Goal: Information Seeking & Learning: Find specific fact

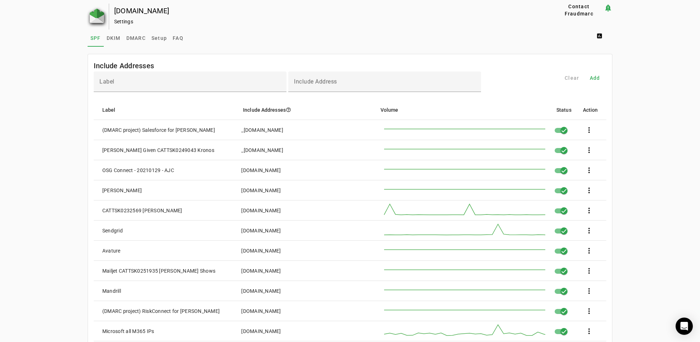
click at [96, 15] on img at bounding box center [97, 16] width 14 height 14
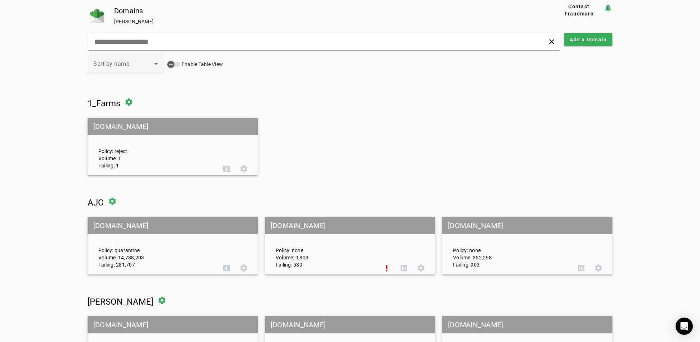
click at [95, 224] on mat-grid-tile-header "[DOMAIN_NAME]" at bounding box center [173, 225] width 170 height 17
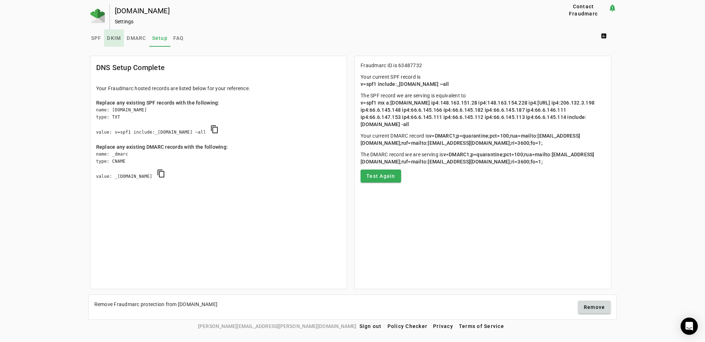
click at [112, 38] on span "DKIM" at bounding box center [114, 38] width 14 height 5
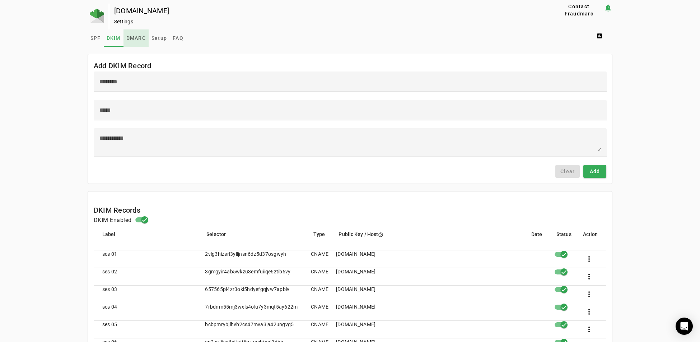
click at [138, 34] on span "DMARC" at bounding box center [135, 37] width 19 height 17
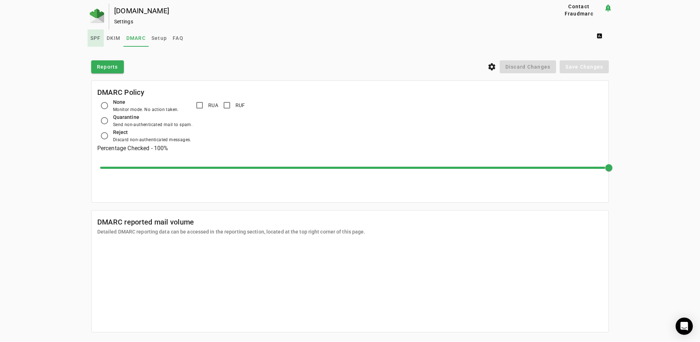
click at [94, 38] on span "SPF" at bounding box center [95, 38] width 10 height 5
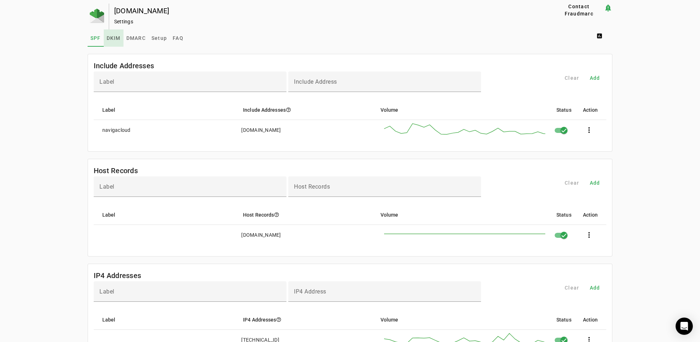
click at [111, 36] on span "DKIM" at bounding box center [114, 38] width 14 height 5
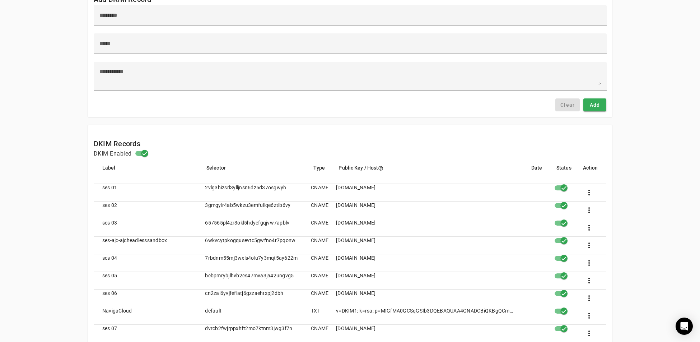
scroll to position [72, 0]
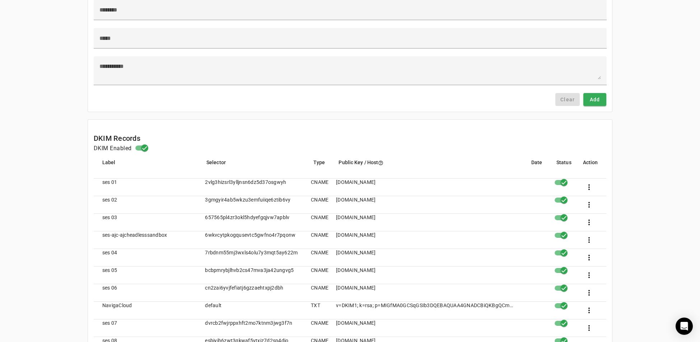
drag, startPoint x: 291, startPoint y: 182, endPoint x: 201, endPoint y: 176, distance: 91.0
click at [215, 191] on mat-cell "2vlg3hizsrl3ylljnsn6dz5d37osgwyh" at bounding box center [252, 187] width 106 height 18
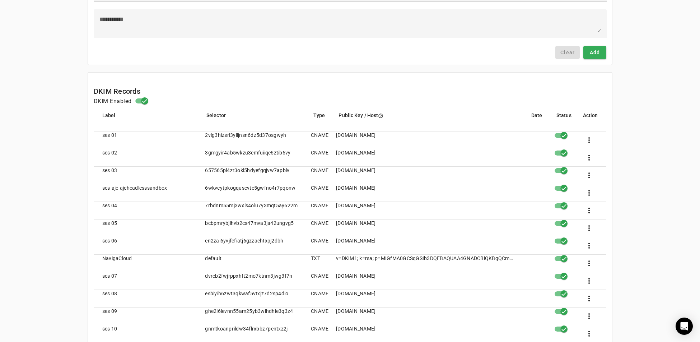
scroll to position [143, 0]
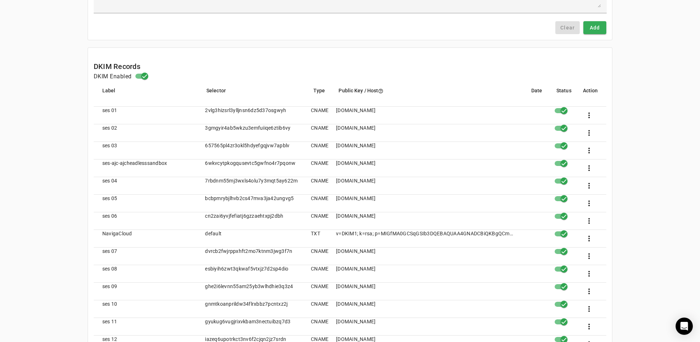
drag, startPoint x: 296, startPoint y: 181, endPoint x: 201, endPoint y: 180, distance: 94.7
click at [201, 180] on mat-cell "7rbdnm55mj3wxls4olu7y3mqt5ay622m" at bounding box center [252, 186] width 106 height 18
copy mat-cell "7rbdnm55mj3wxls4olu7y3mqt5ay622m"
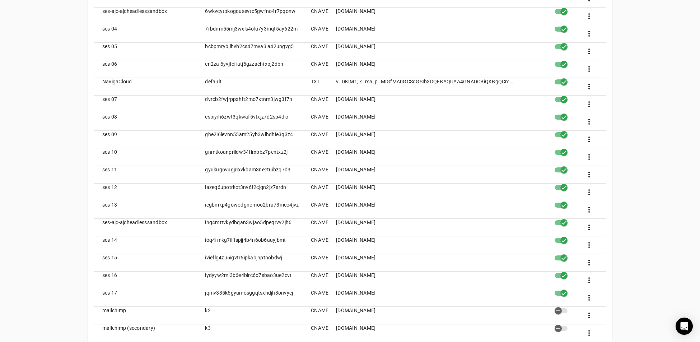
scroll to position [323, 0]
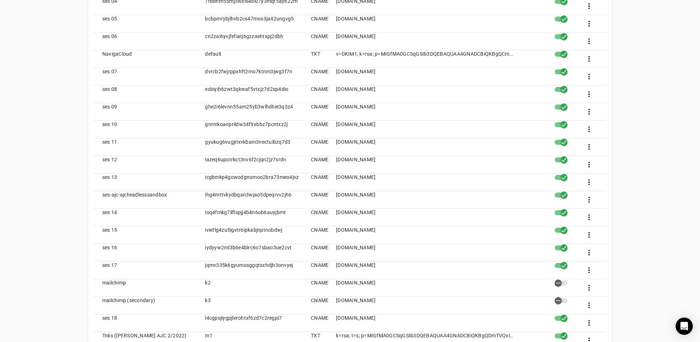
drag, startPoint x: 294, startPoint y: 263, endPoint x: 203, endPoint y: 262, distance: 91.1
click at [203, 262] on mat-cell "jqmv335k6gyumosggqtsxhdjh3onvyej" at bounding box center [252, 270] width 106 height 18
copy mat-cell "jqmv335k6gyumosggqtsxhdjh3onvyej"
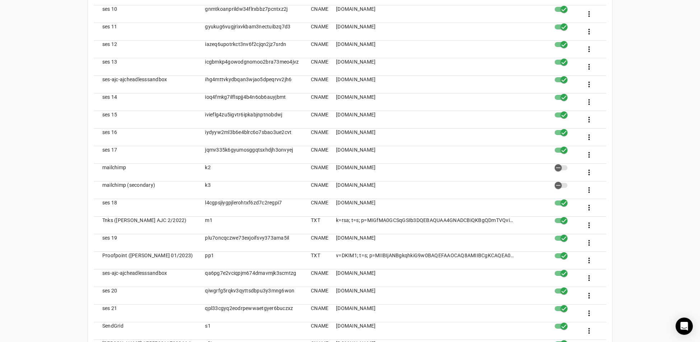
scroll to position [466, 0]
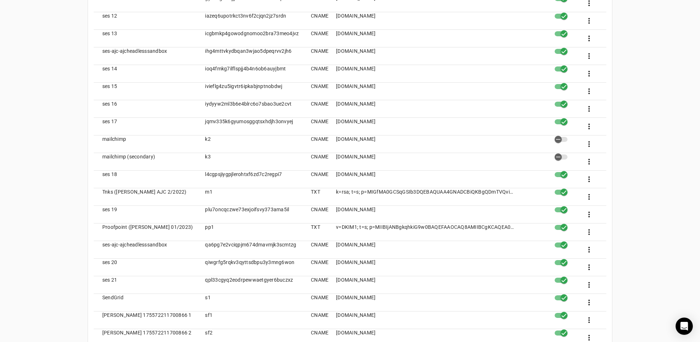
drag, startPoint x: 213, startPoint y: 190, endPoint x: 199, endPoint y: 190, distance: 13.3
click at [199, 190] on mat-cell "m1" at bounding box center [252, 197] width 106 height 18
copy mat-cell "m1"
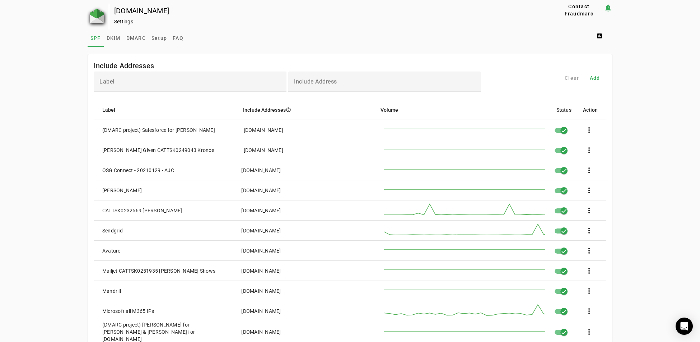
click at [96, 17] on img at bounding box center [97, 16] width 14 height 14
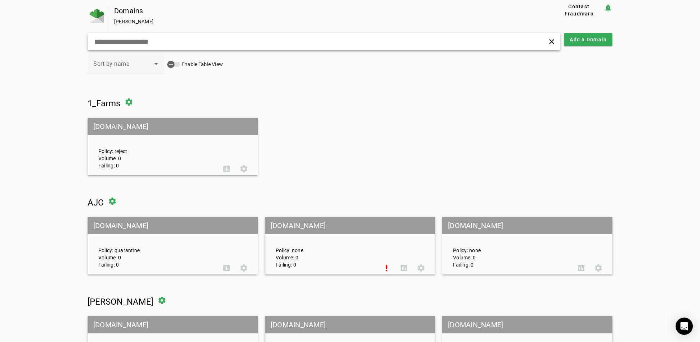
click at [143, 40] on input "text" at bounding box center [223, 41] width 260 height 9
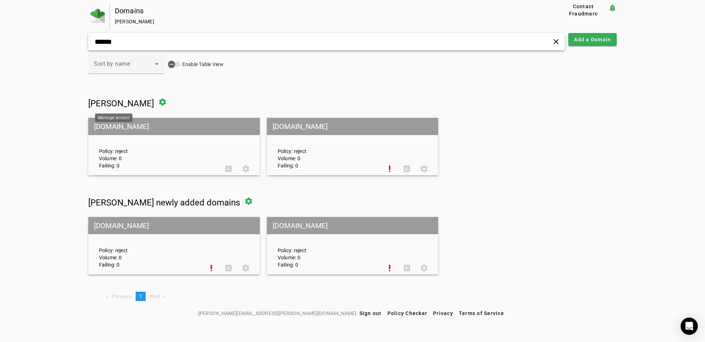
type input "******"
click at [119, 127] on mat-grid-tile-header "[DOMAIN_NAME]" at bounding box center [173, 126] width 171 height 17
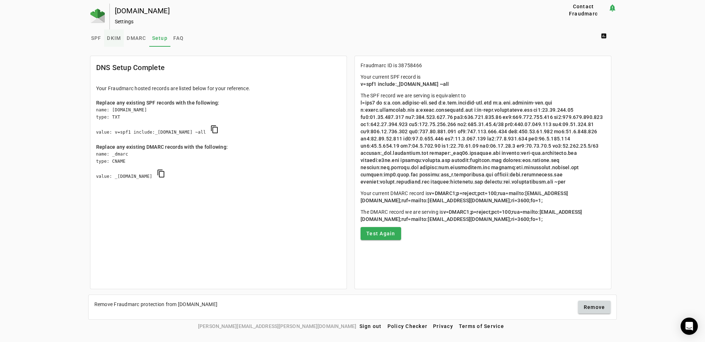
click at [111, 37] on span "DKIM" at bounding box center [114, 38] width 14 height 5
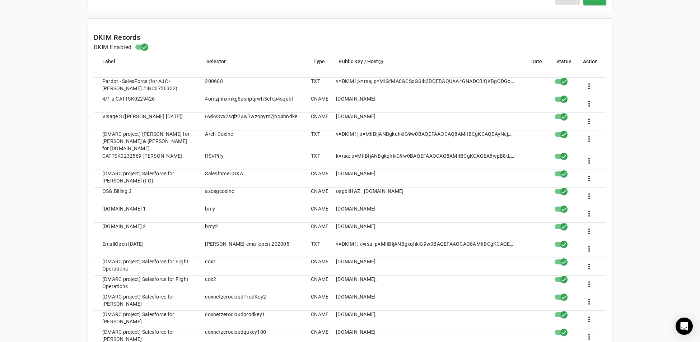
scroll to position [179, 0]
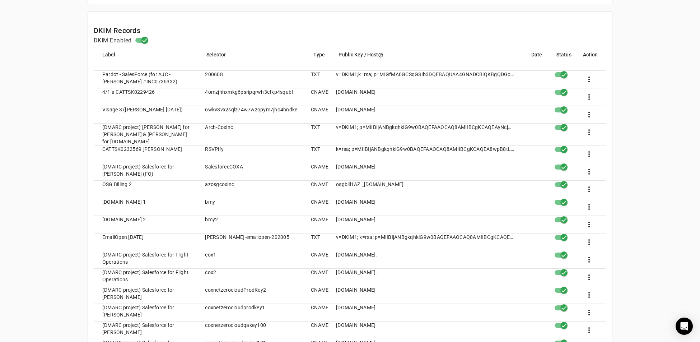
click at [213, 74] on mat-cell "200608" at bounding box center [252, 80] width 106 height 18
copy mat-cell "200608"
